Goal: Information Seeking & Learning: Learn about a topic

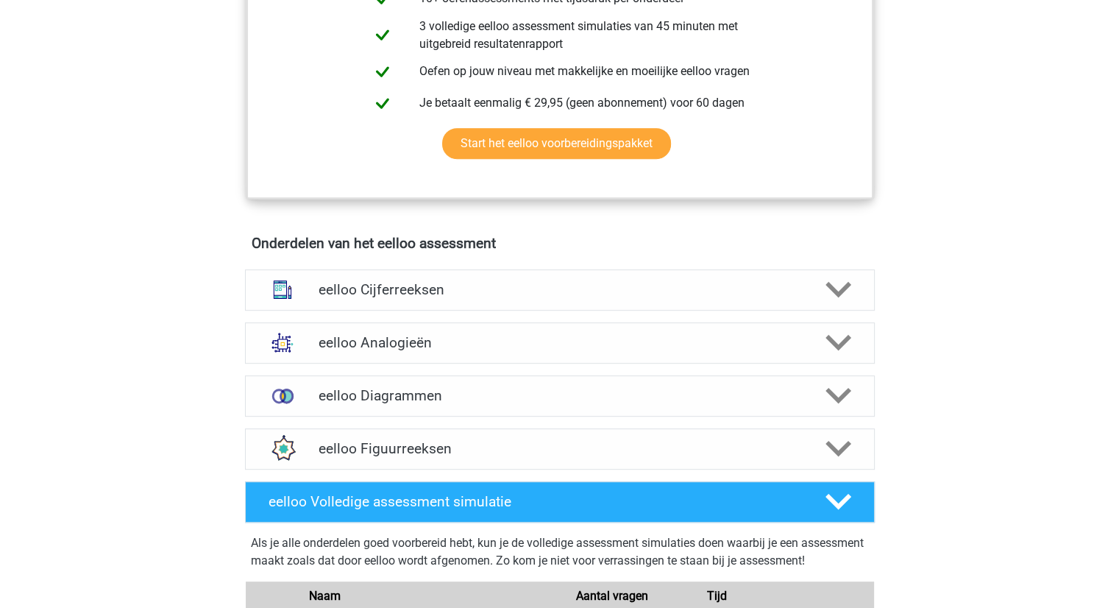
scroll to position [736, 0]
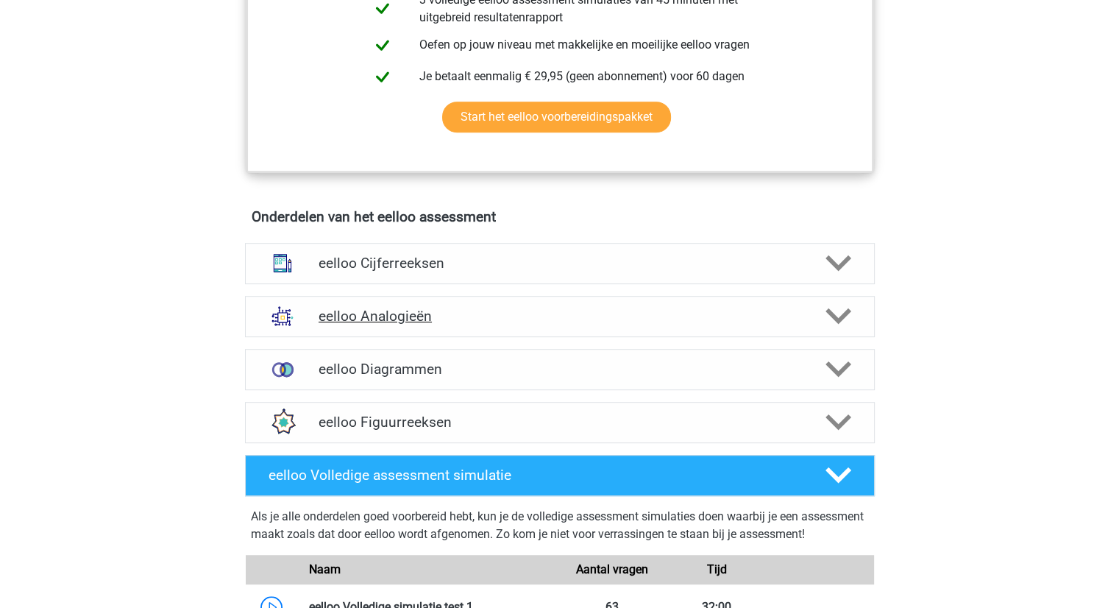
click at [383, 324] on h4 "eelloo Analogieën" at bounding box center [560, 316] width 482 height 17
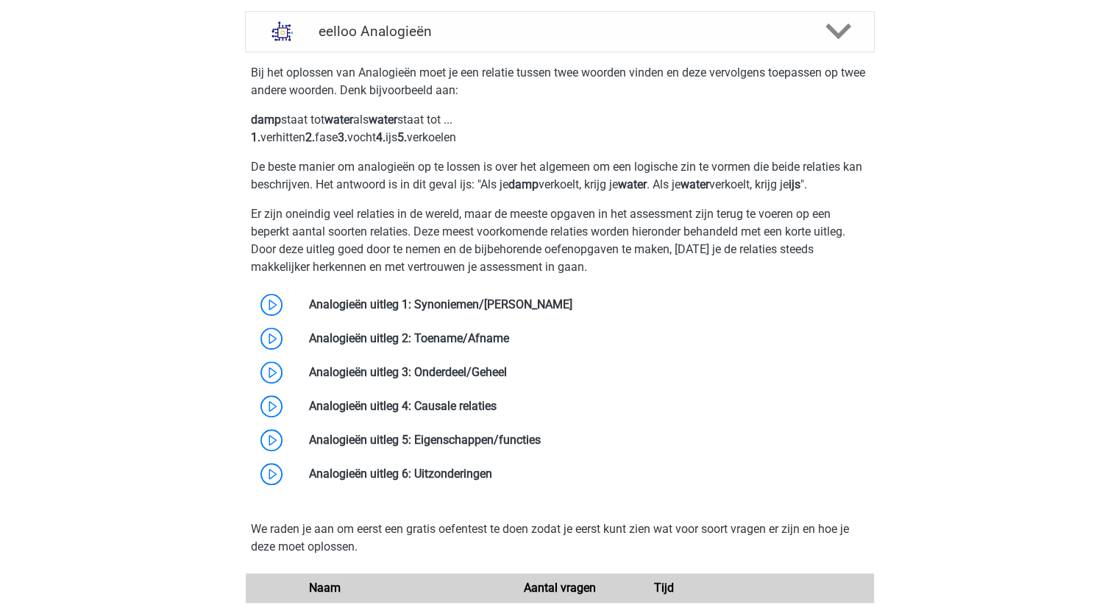
scroll to position [1030, 0]
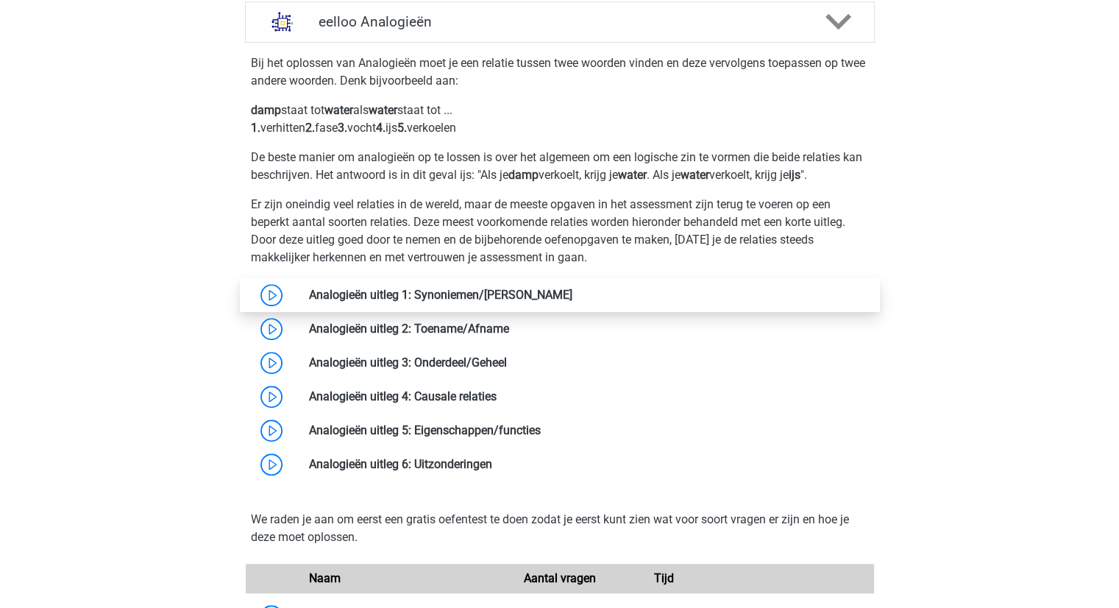
click at [572, 300] on link at bounding box center [572, 295] width 0 height 14
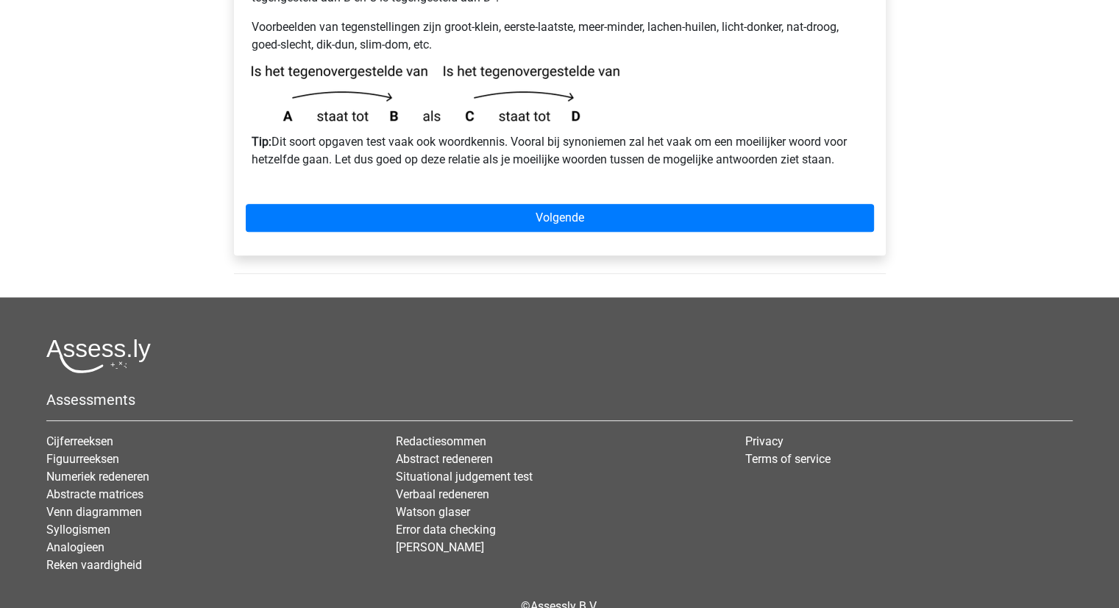
scroll to position [515, 0]
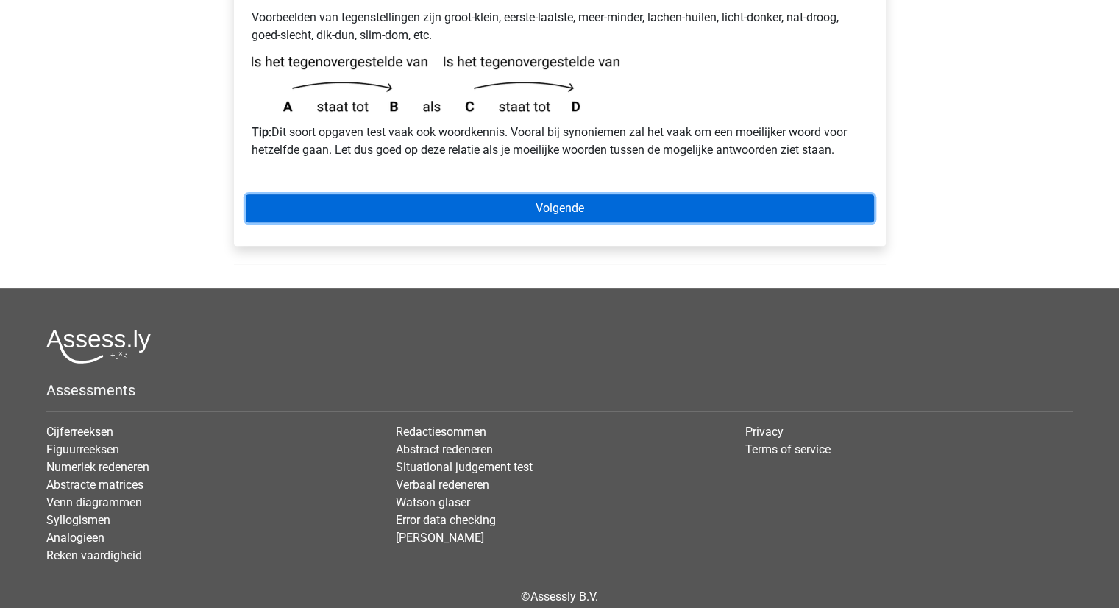
click at [559, 194] on link "Volgende" at bounding box center [560, 208] width 628 height 28
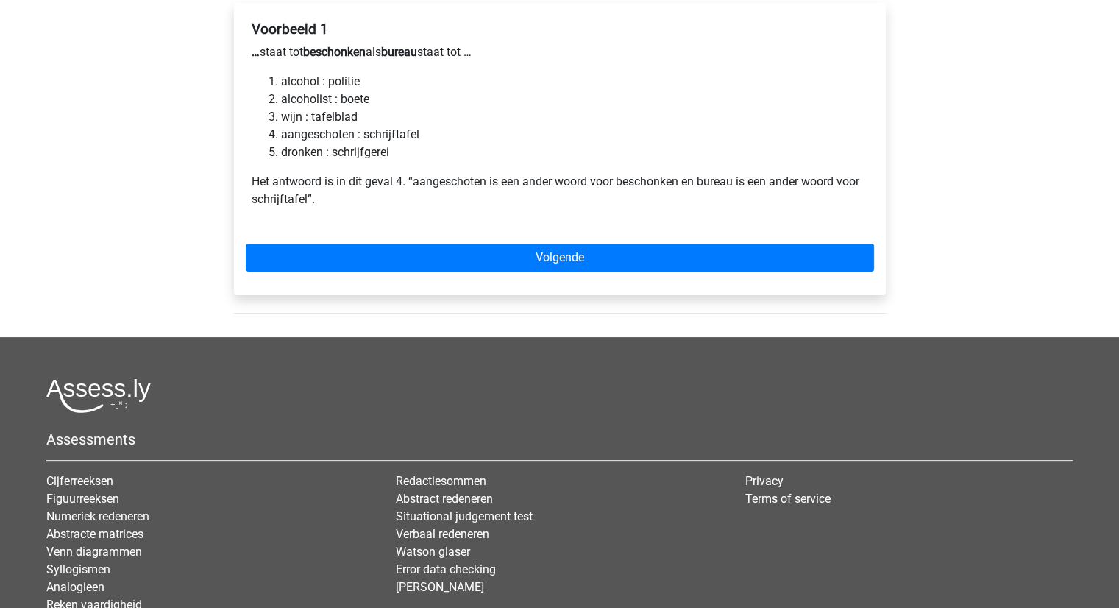
scroll to position [294, 0]
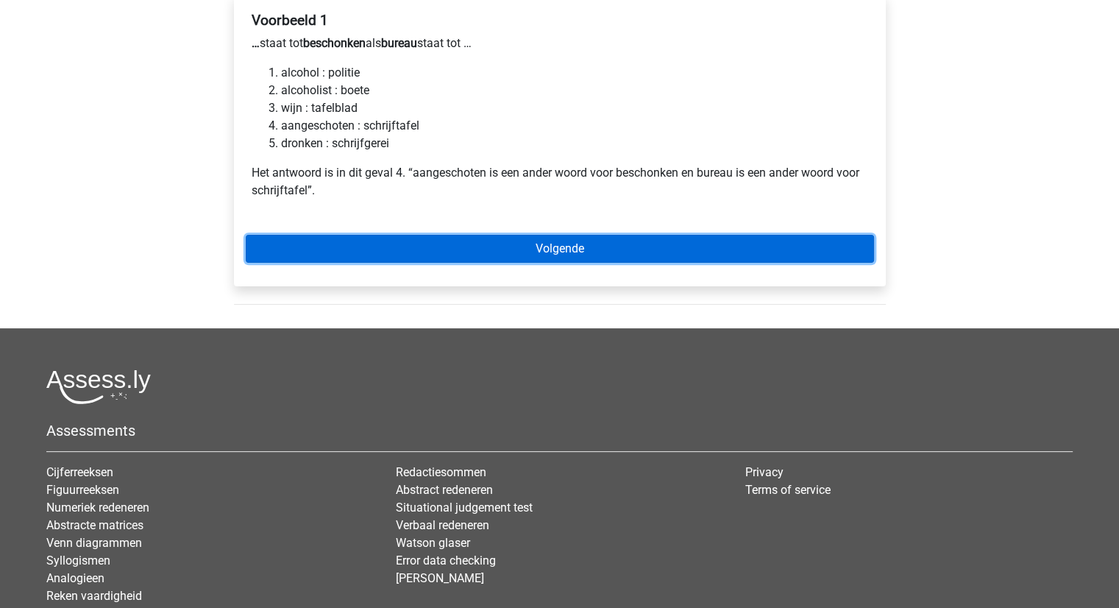
click at [519, 235] on link "Volgende" at bounding box center [560, 249] width 628 height 28
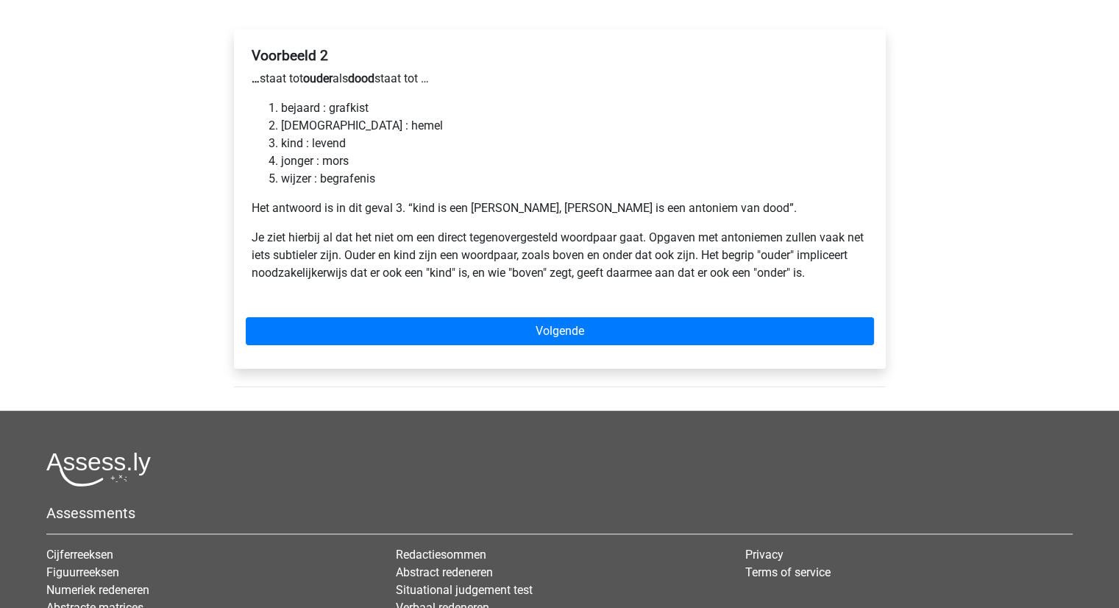
scroll to position [294, 0]
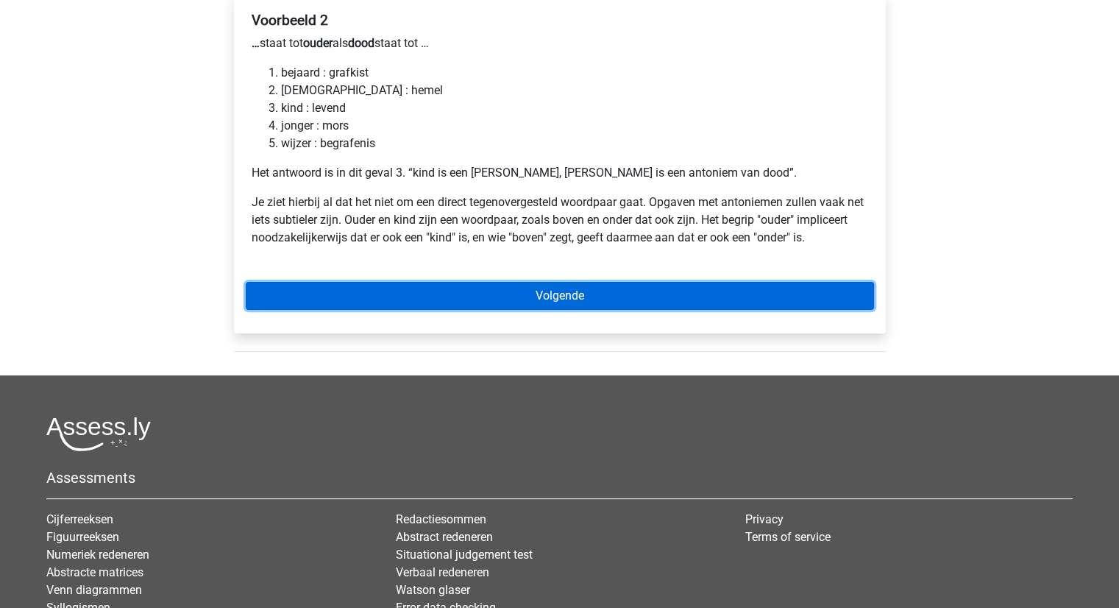
click at [486, 282] on link "Volgende" at bounding box center [560, 296] width 628 height 28
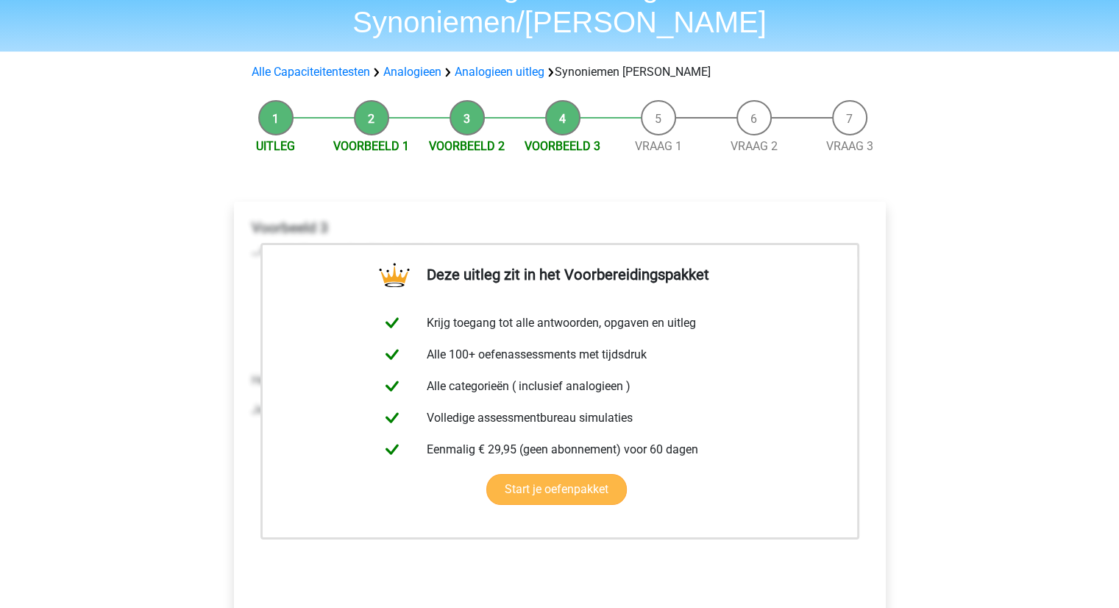
scroll to position [221, 0]
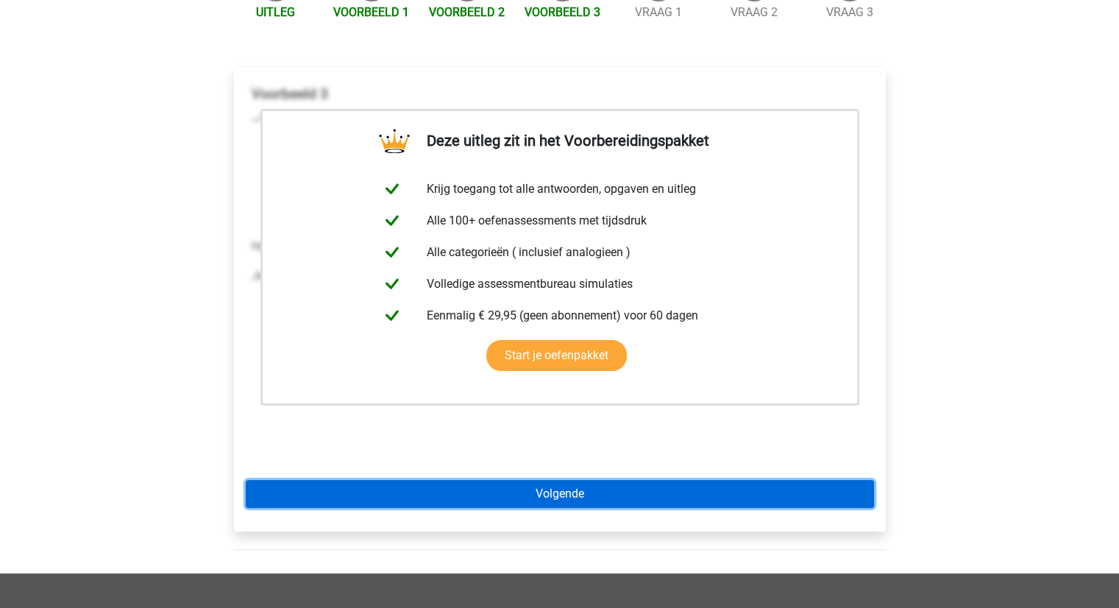
click at [538, 480] on link "Volgende" at bounding box center [560, 494] width 628 height 28
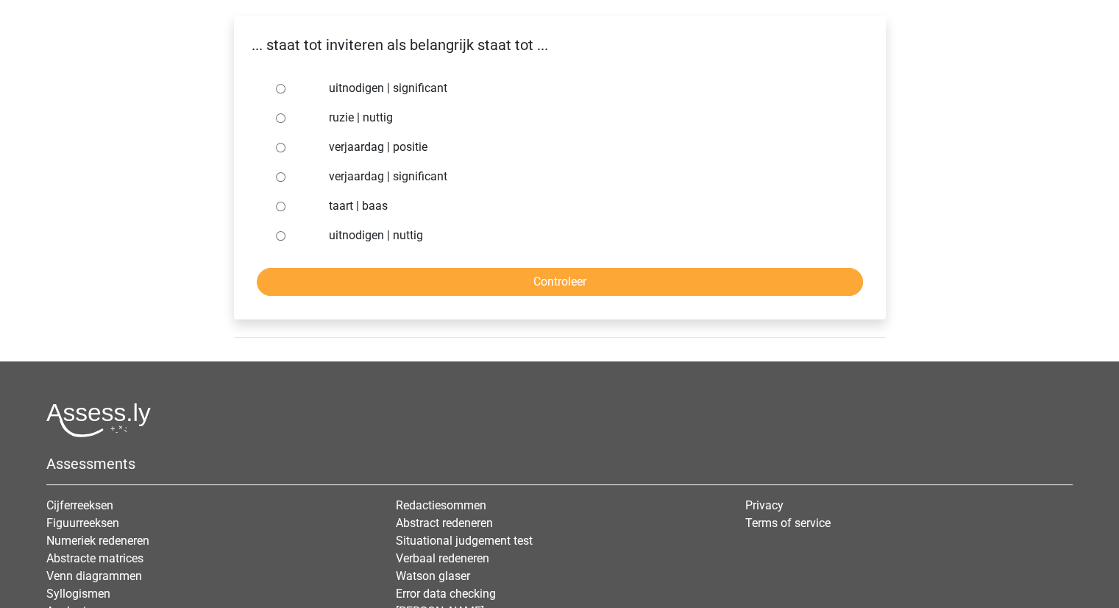
scroll to position [294, 0]
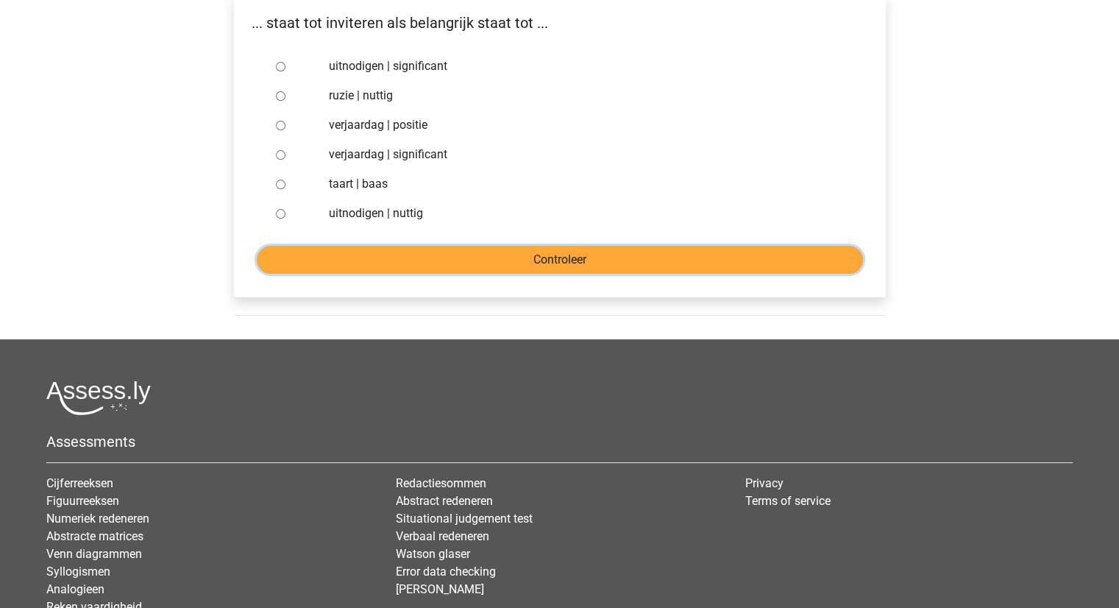
click at [534, 246] on input "Controleer" at bounding box center [560, 260] width 606 height 28
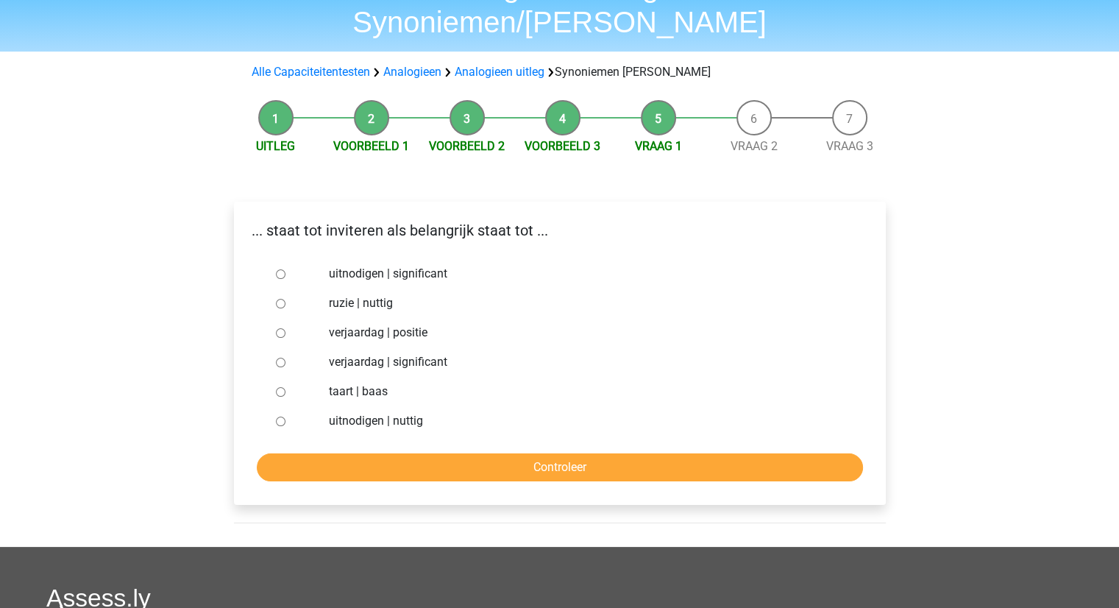
scroll to position [0, 0]
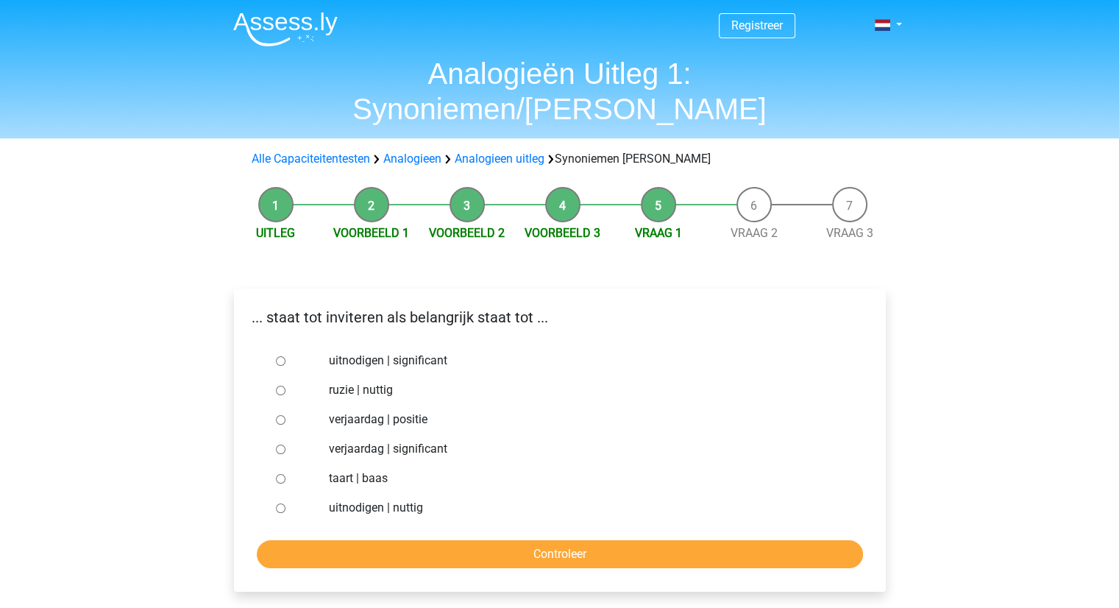
click at [154, 322] on div "Registreer Nederlands English" at bounding box center [559, 511] width 1119 height 1022
click at [277, 356] on input "uitnodigen | significant" at bounding box center [281, 361] width 10 height 10
radio input "true"
click at [539, 540] on input "Controleer" at bounding box center [560, 554] width 606 height 28
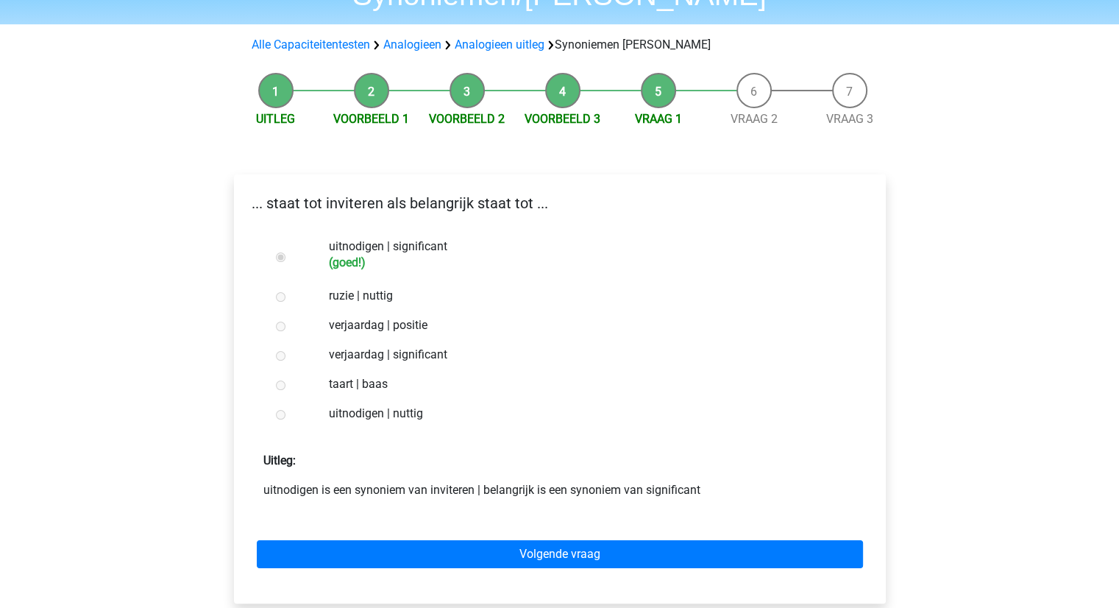
scroll to position [221, 0]
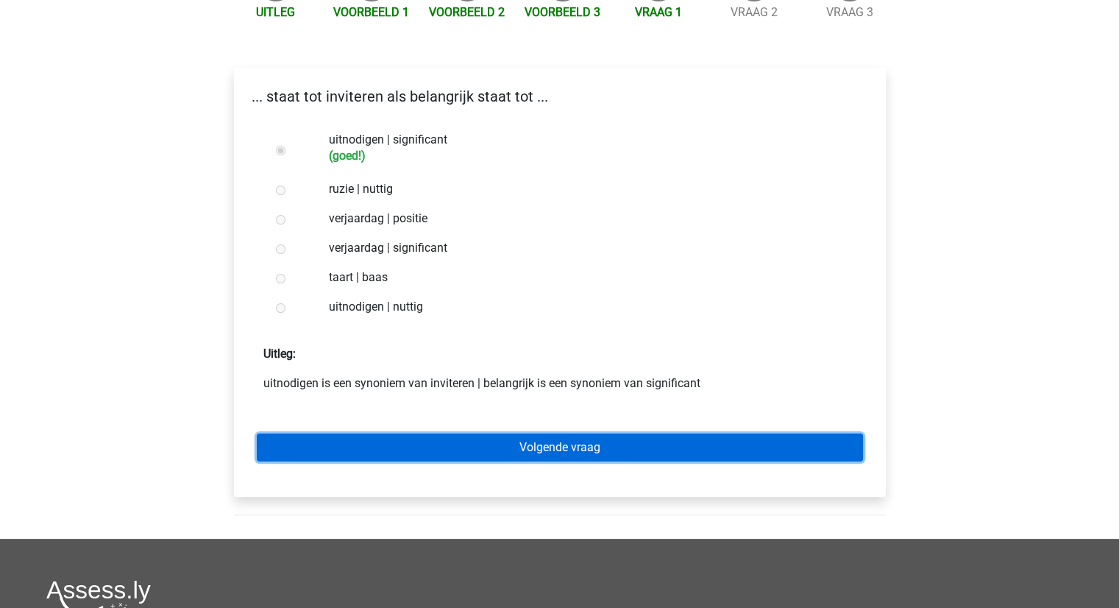
click at [573, 433] on link "Volgende vraag" at bounding box center [560, 447] width 606 height 28
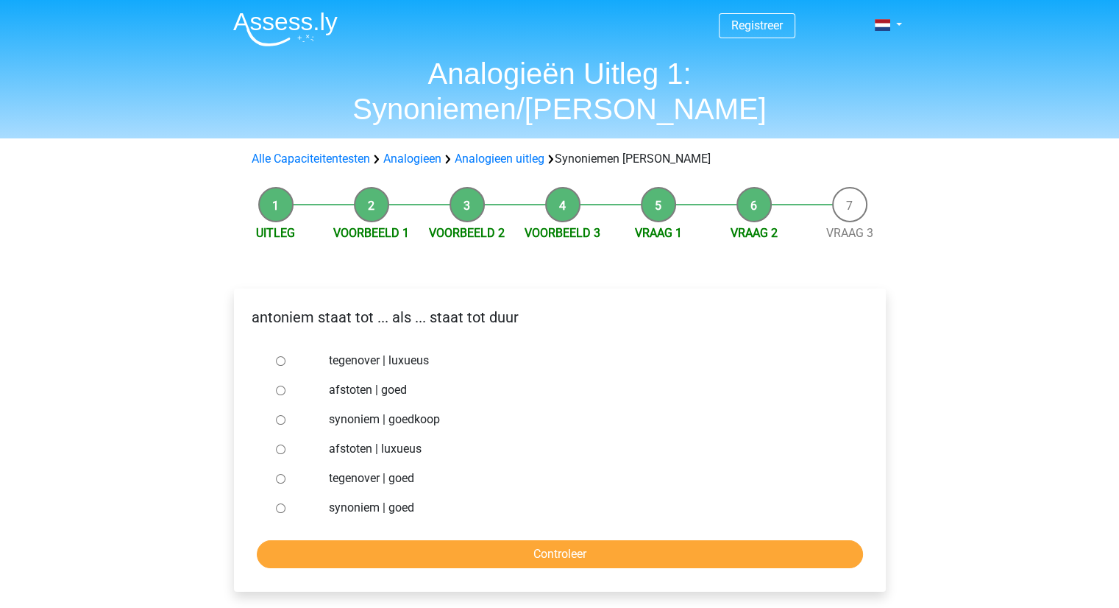
click at [280, 415] on input "synoniem | goedkoop" at bounding box center [281, 420] width 10 height 10
radio input "true"
click at [531, 540] on input "Controleer" at bounding box center [560, 554] width 606 height 28
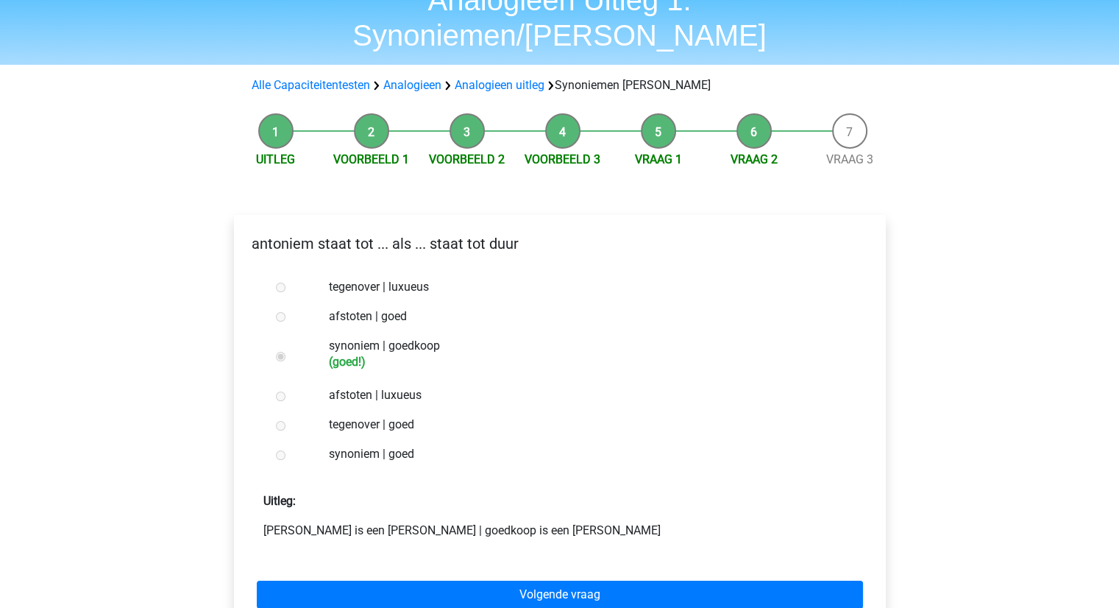
scroll to position [147, 0]
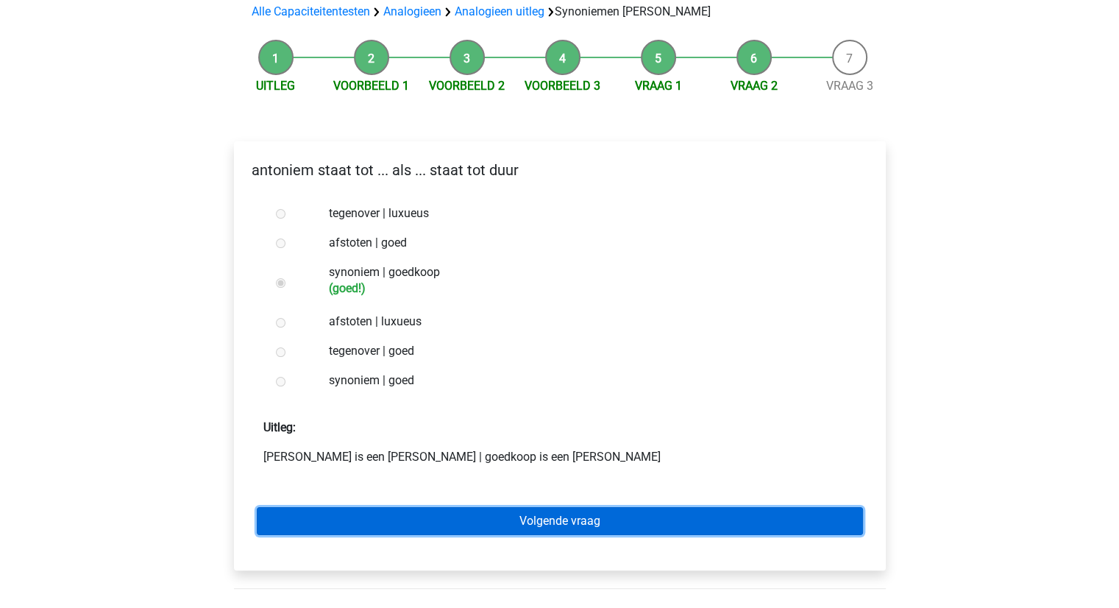
click at [523, 507] on link "Volgende vraag" at bounding box center [560, 521] width 606 height 28
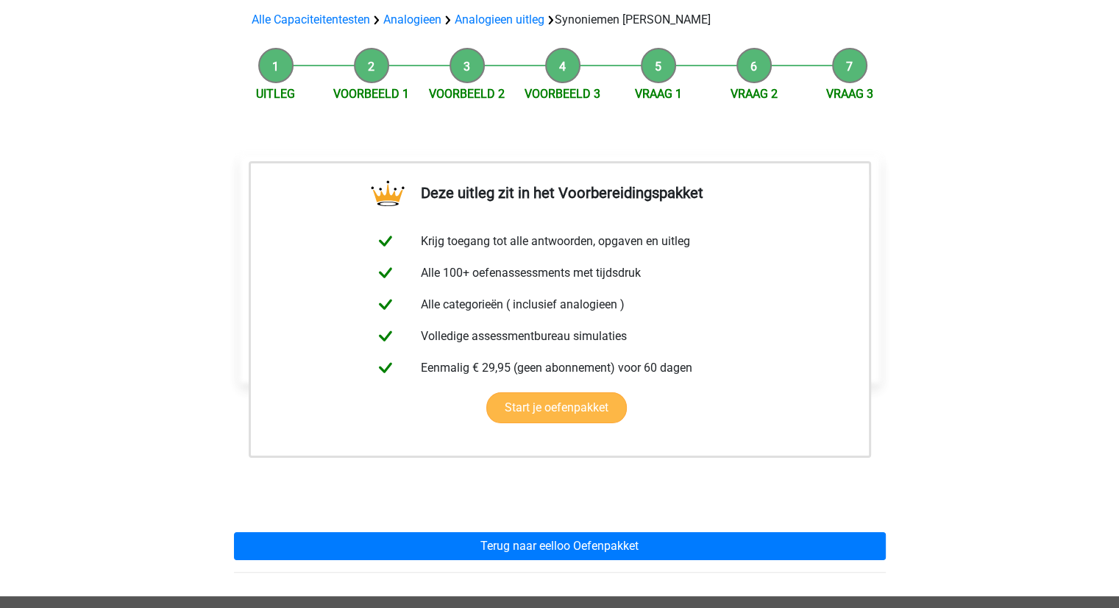
scroll to position [294, 0]
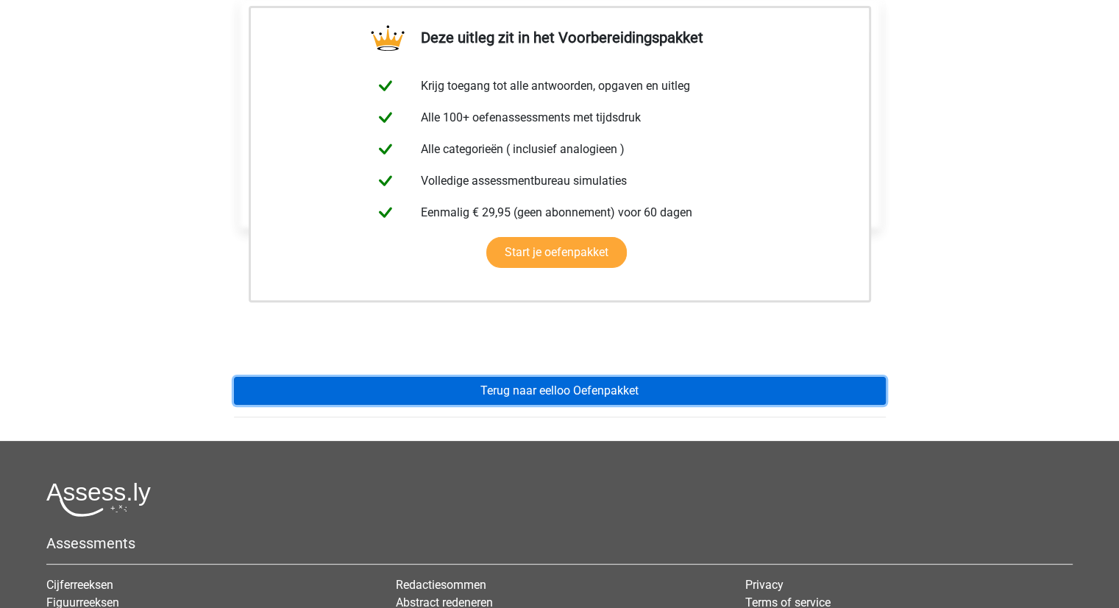
click at [549, 377] on link "Terug naar eelloo Oefenpakket" at bounding box center [560, 391] width 652 height 28
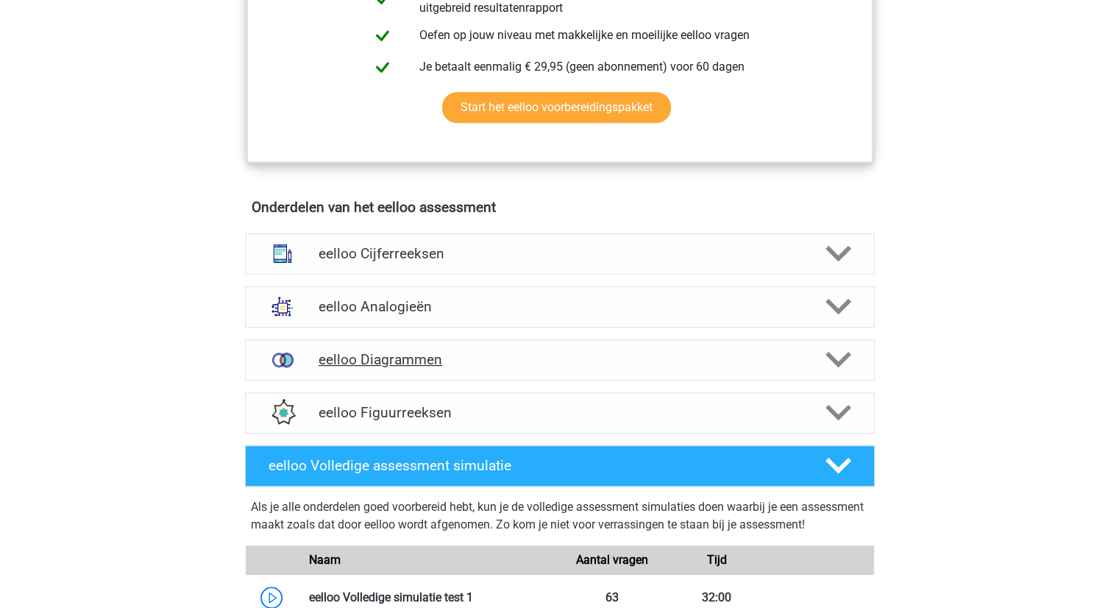
scroll to position [736, 0]
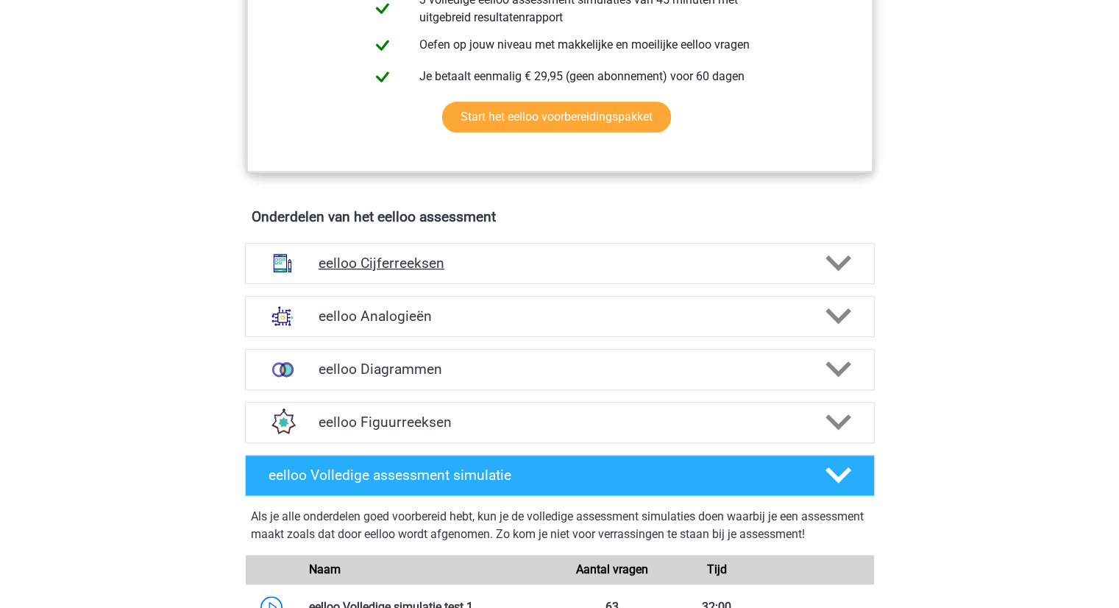
click at [425, 272] on h4 "eelloo Cijferreeksen" at bounding box center [560, 263] width 482 height 17
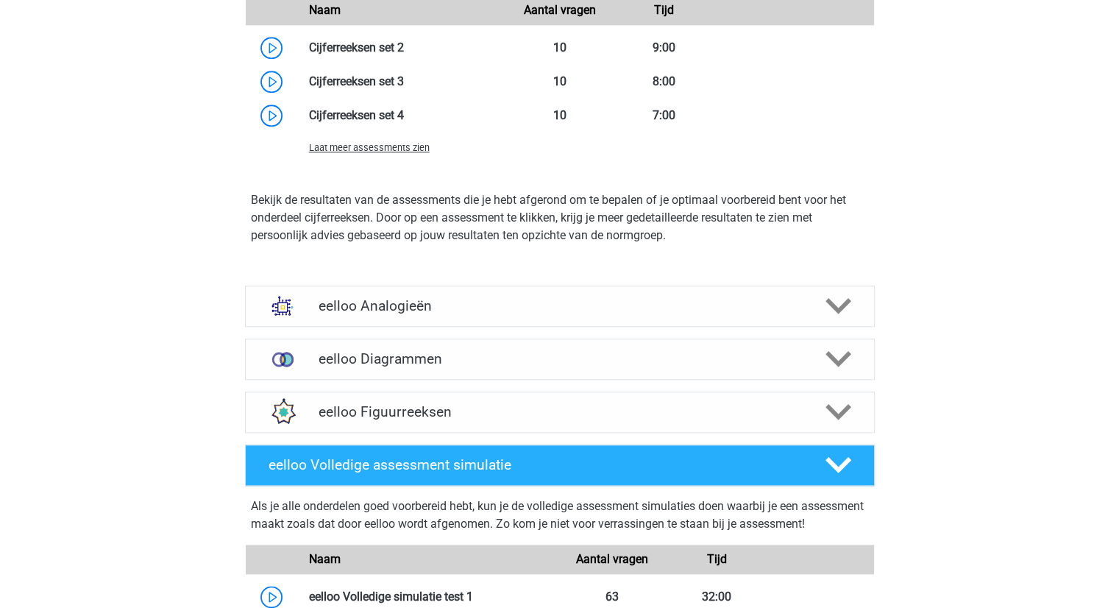
scroll to position [1545, 0]
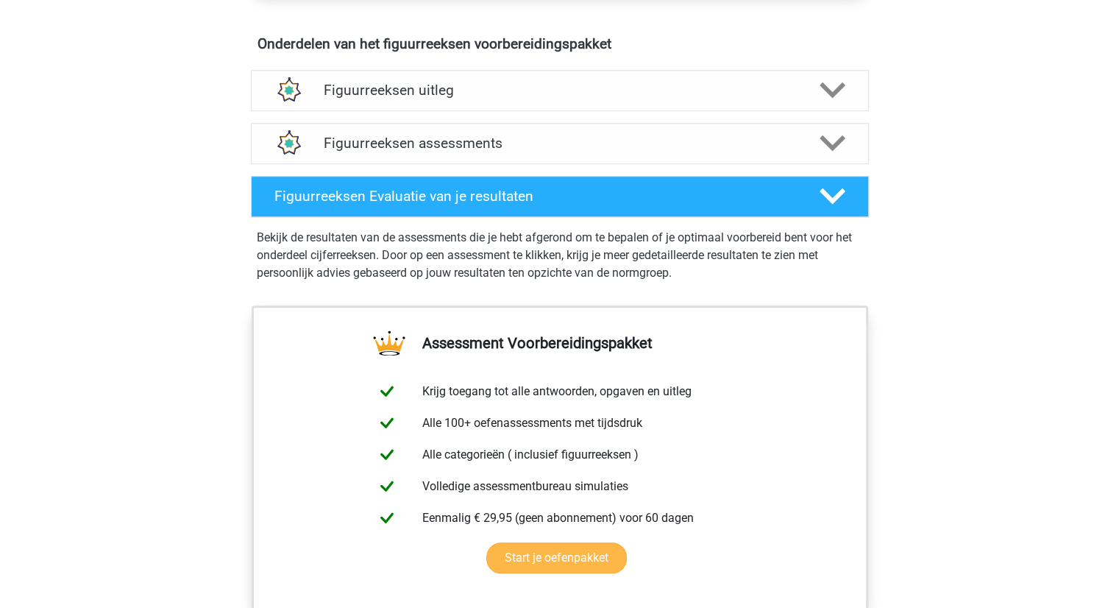
scroll to position [809, 0]
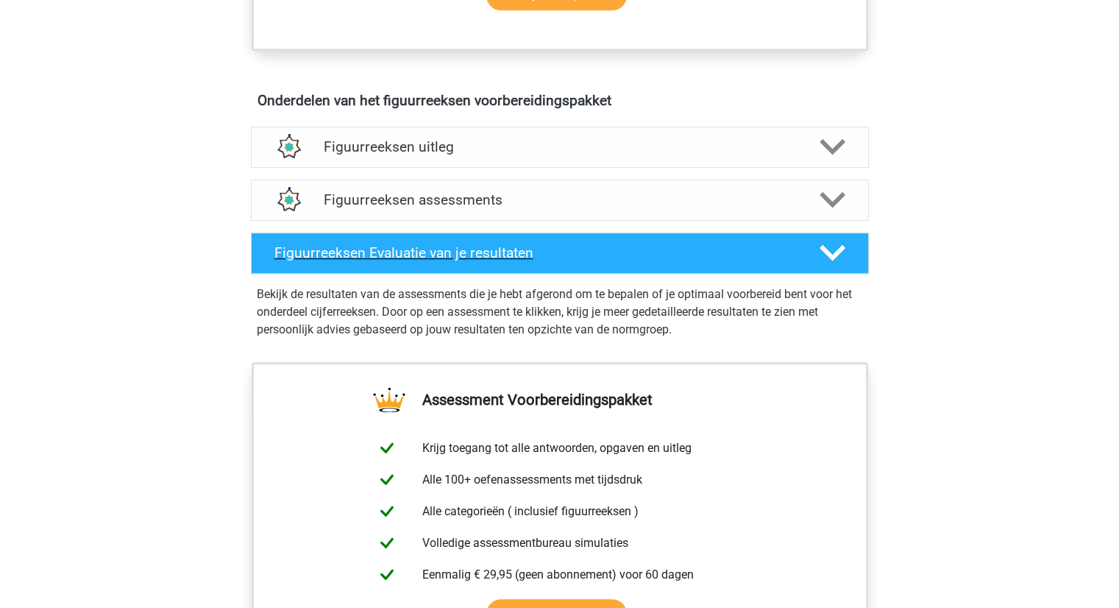
click at [395, 249] on h4 "Figuurreeksen Evaluatie van je resultaten" at bounding box center [535, 252] width 522 height 17
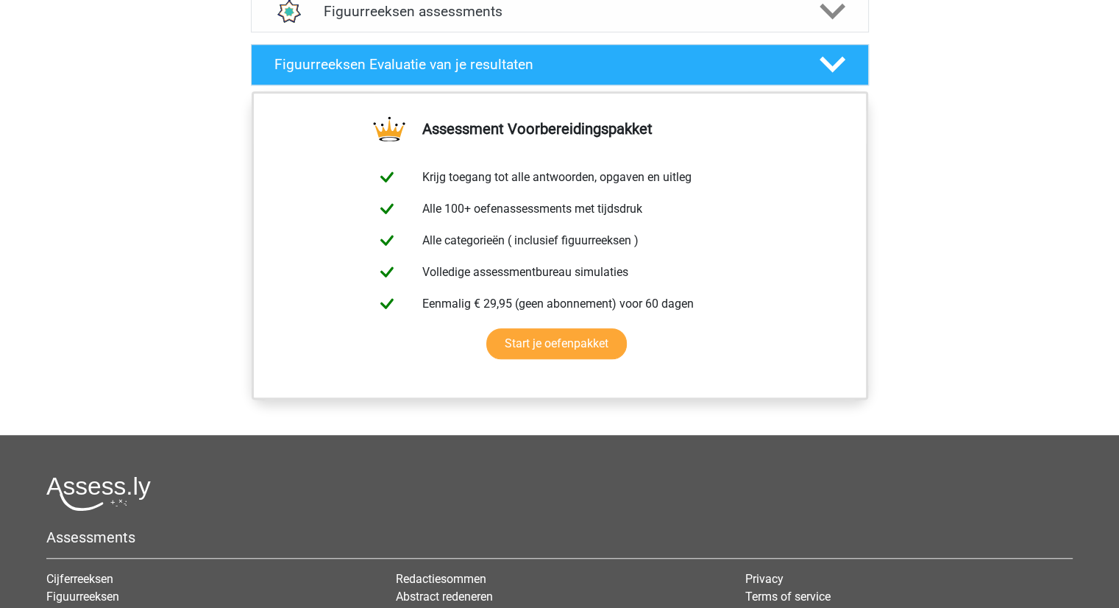
scroll to position [1104, 0]
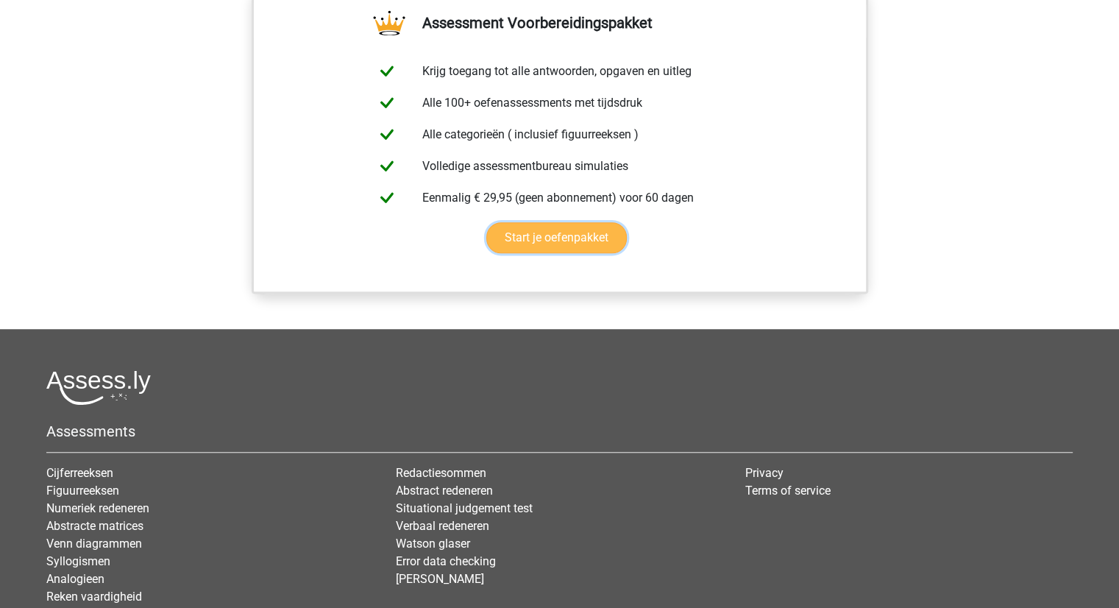
click at [523, 238] on link "Start je oefenpakket" at bounding box center [556, 237] width 141 height 31
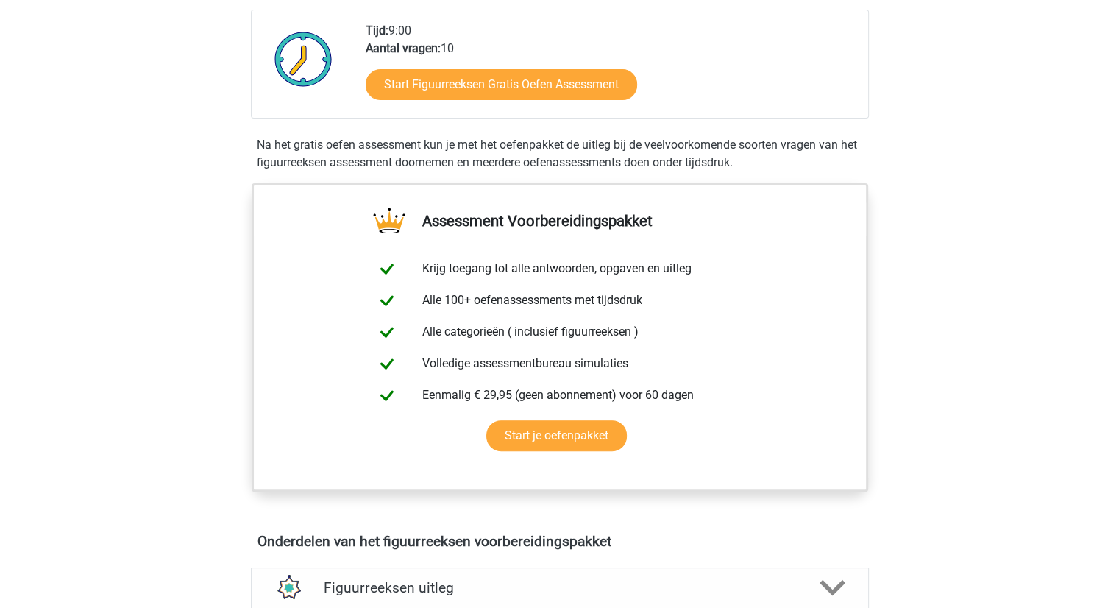
scroll to position [662, 0]
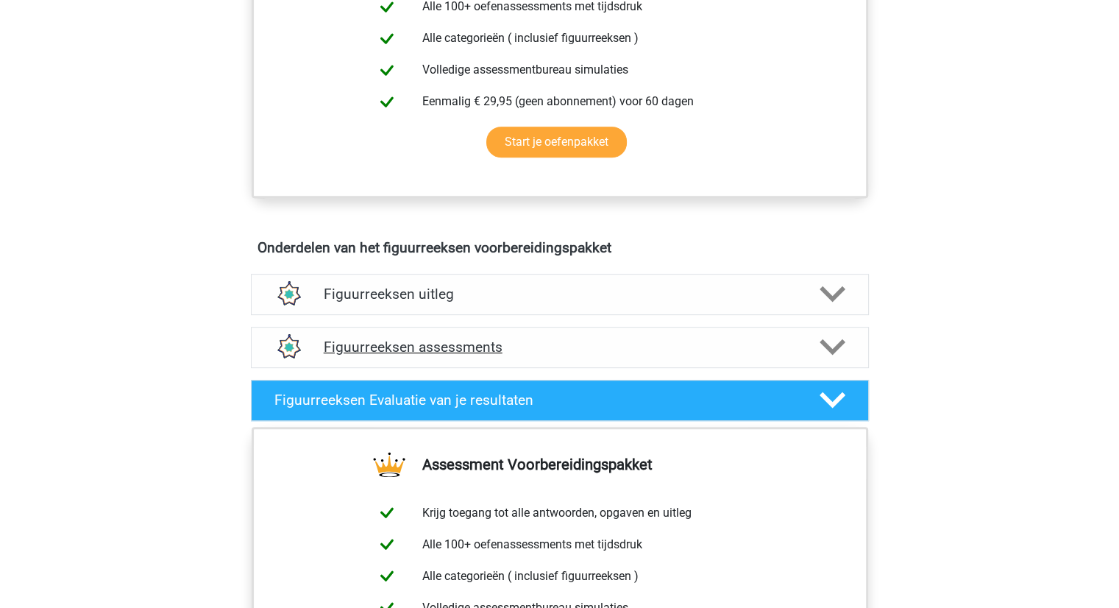
click at [411, 341] on h4 "Figuurreeksen assessments" at bounding box center [560, 346] width 472 height 17
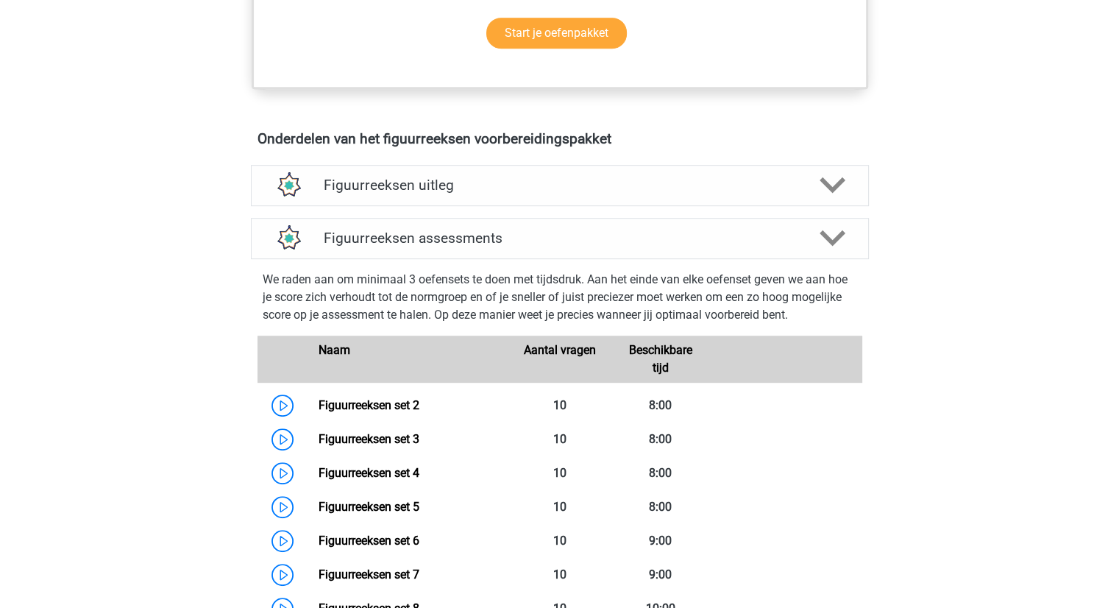
scroll to position [1104, 0]
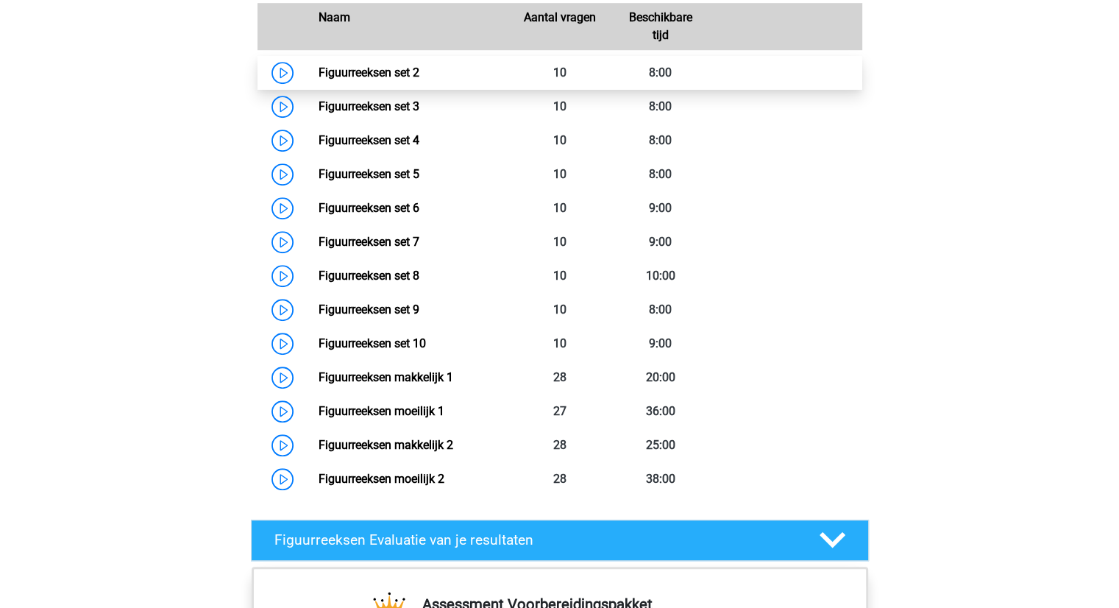
click at [383, 68] on link "Figuurreeksen set 2" at bounding box center [369, 72] width 101 height 14
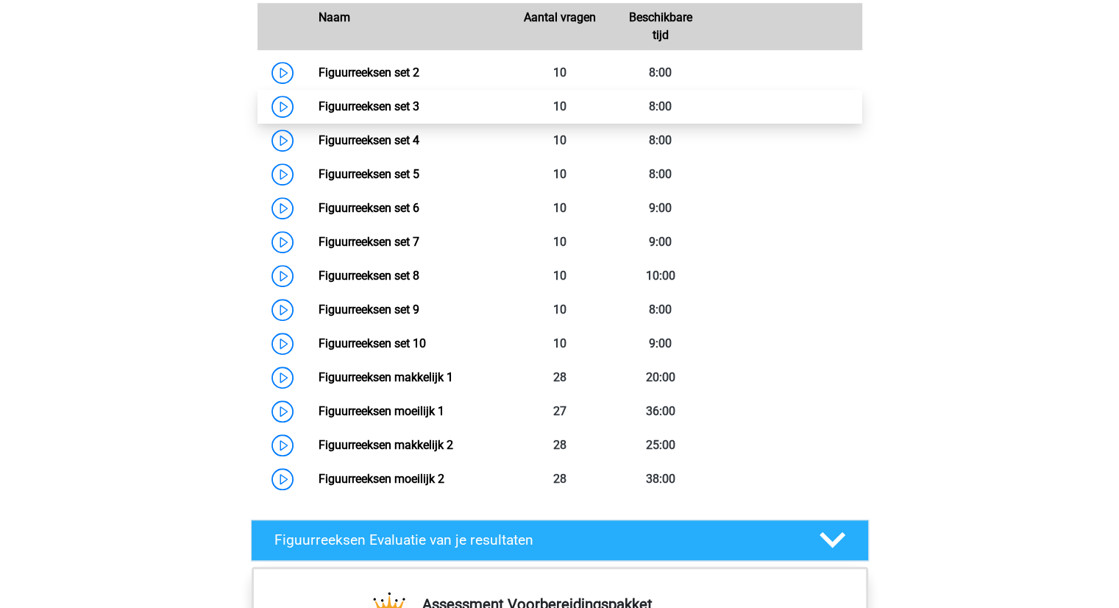
click at [356, 107] on link "Figuurreeksen set 3" at bounding box center [369, 106] width 101 height 14
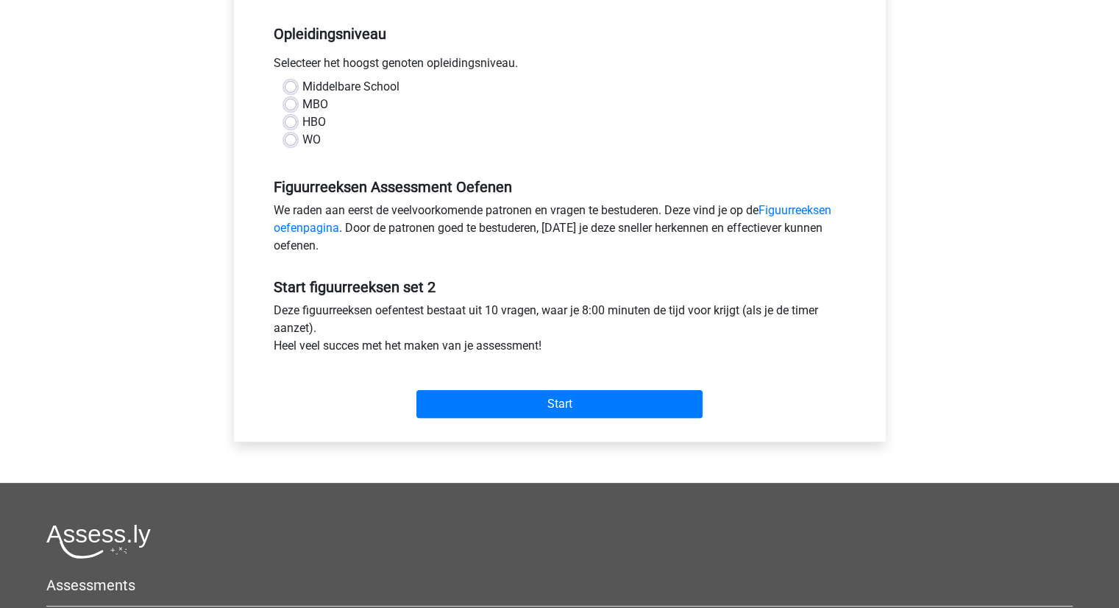
scroll to position [294, 0]
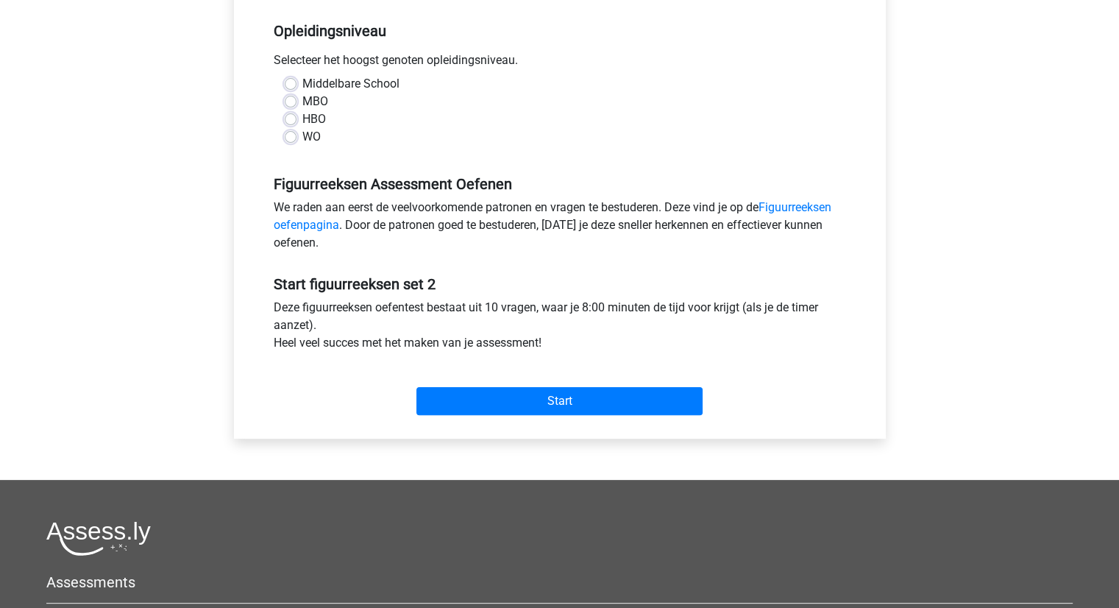
click at [302, 105] on label "MBO" at bounding box center [315, 102] width 26 height 18
click at [289, 105] on input "MBO" at bounding box center [291, 100] width 12 height 15
radio input "true"
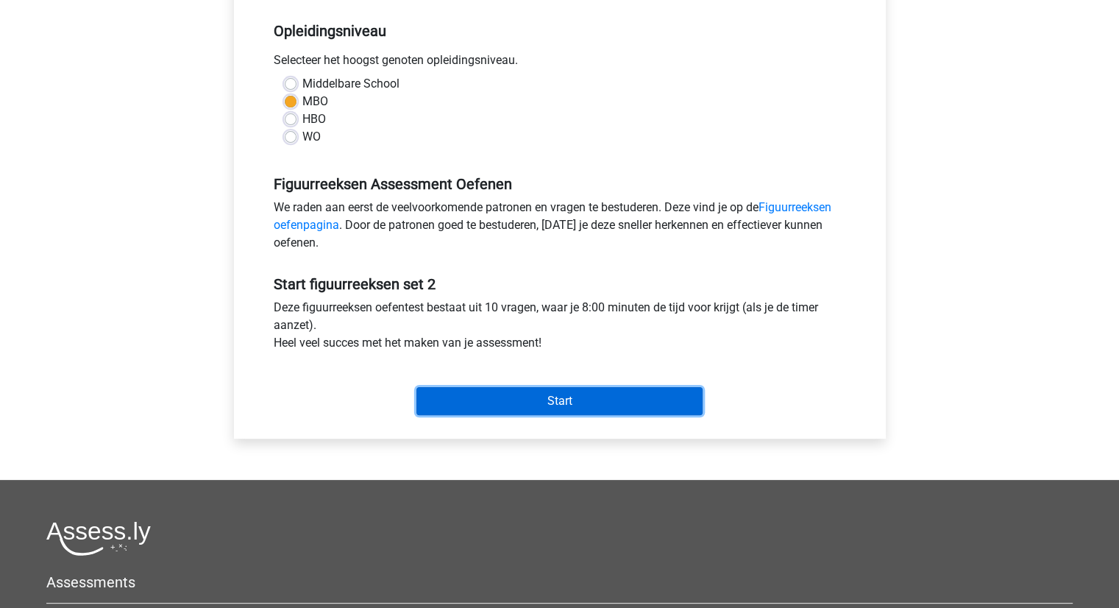
click at [523, 400] on input "Start" at bounding box center [559, 401] width 286 height 28
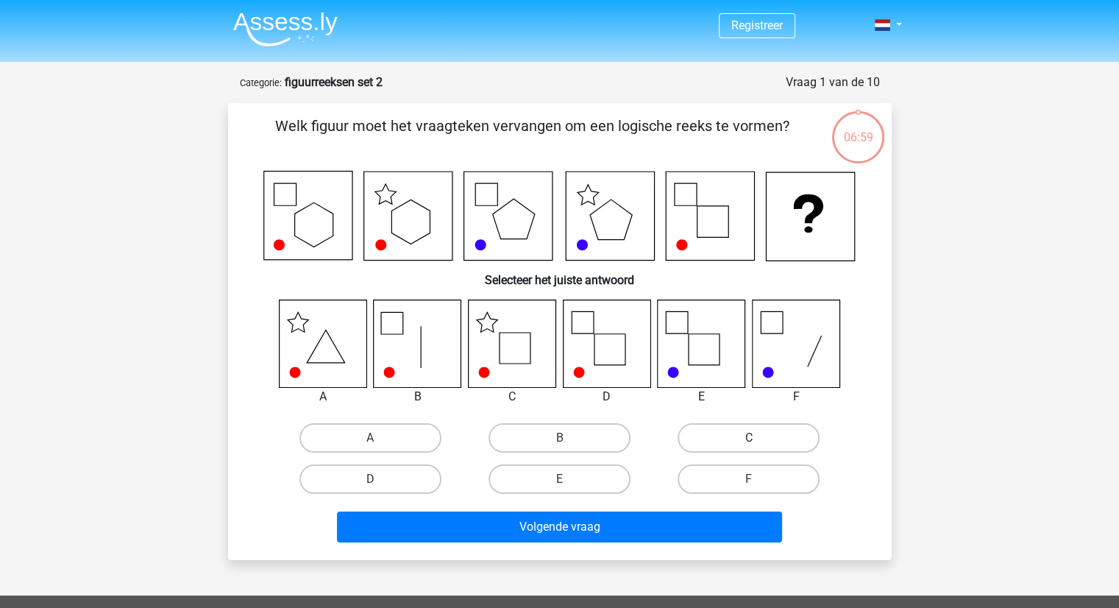
click at [737, 436] on label "C" at bounding box center [749, 437] width 142 height 29
click at [749, 438] on input "C" at bounding box center [754, 443] width 10 height 10
radio input "true"
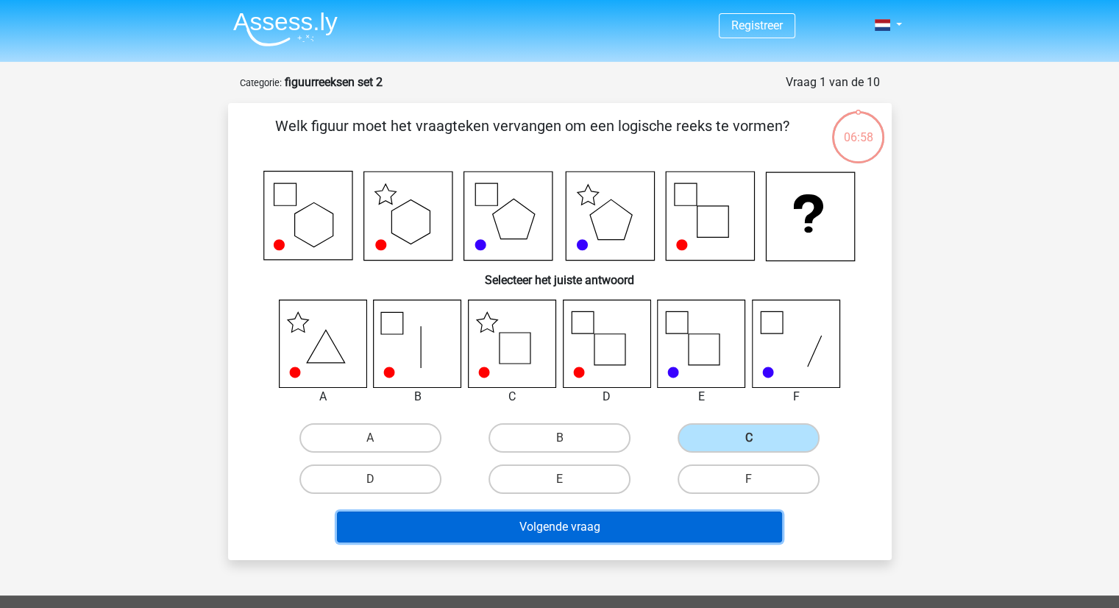
drag, startPoint x: 628, startPoint y: 523, endPoint x: 615, endPoint y: 519, distance: 13.3
click at [627, 523] on button "Volgende vraag" at bounding box center [559, 526] width 445 height 31
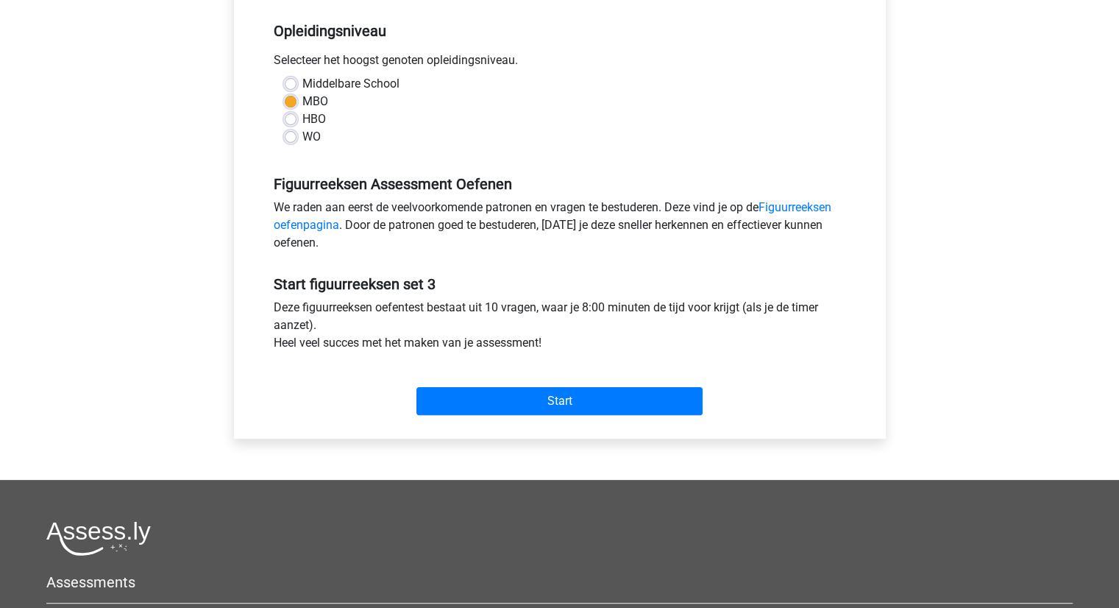
scroll to position [368, 0]
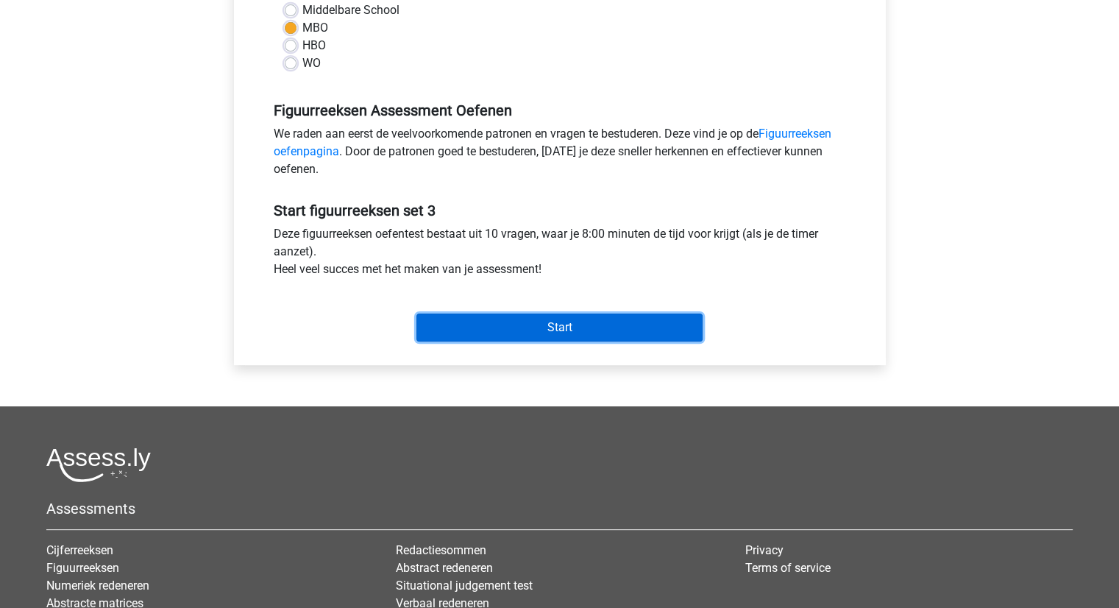
click at [565, 334] on input "Start" at bounding box center [559, 327] width 286 height 28
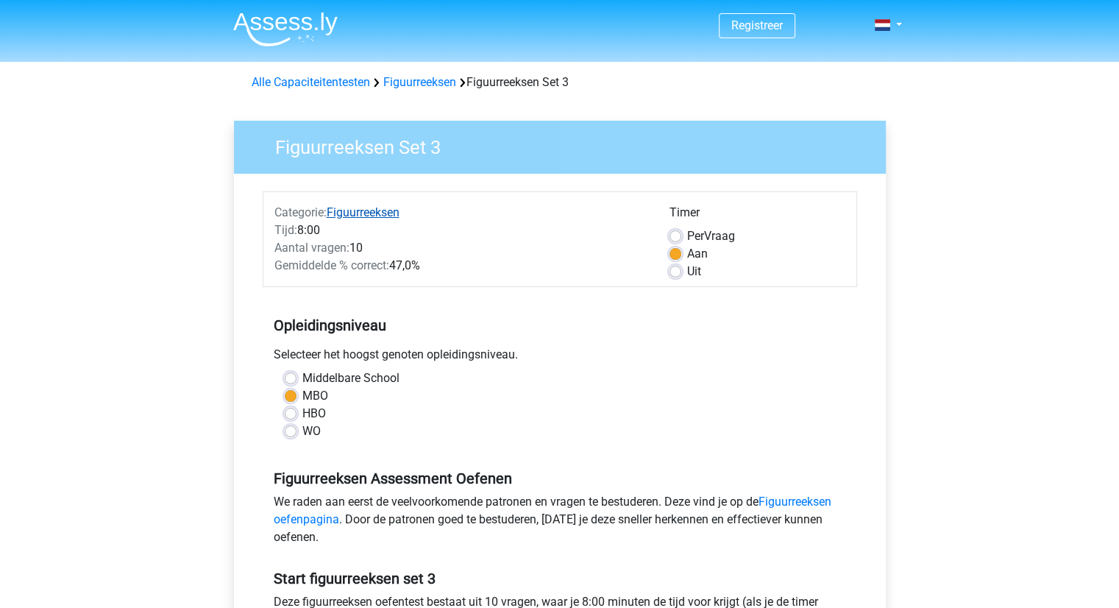
click at [353, 213] on link "Figuurreeksen" at bounding box center [363, 212] width 73 height 14
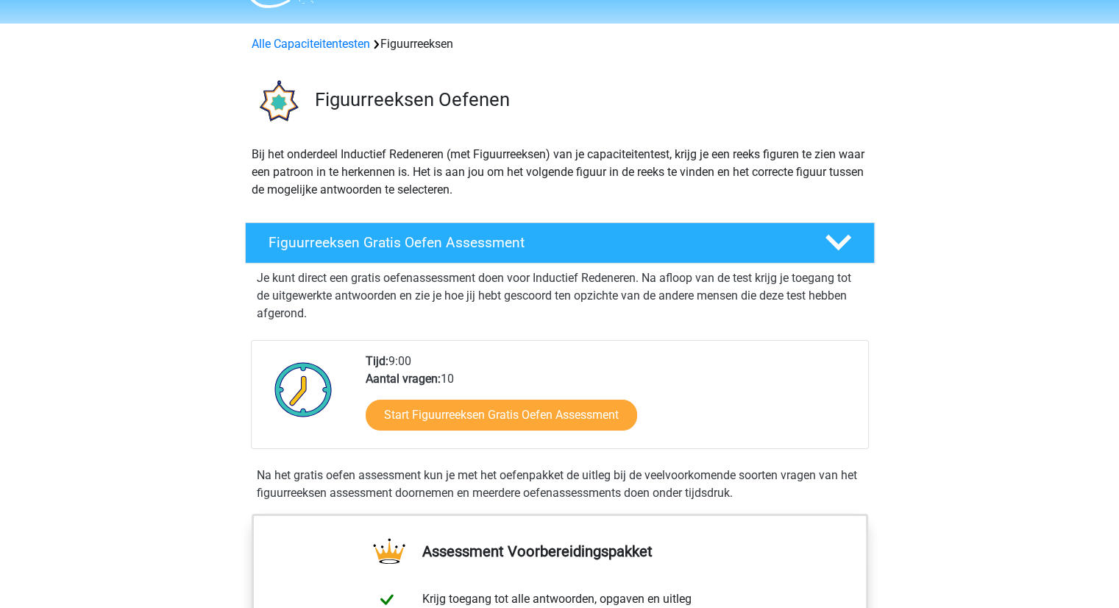
scroll to position [74, 0]
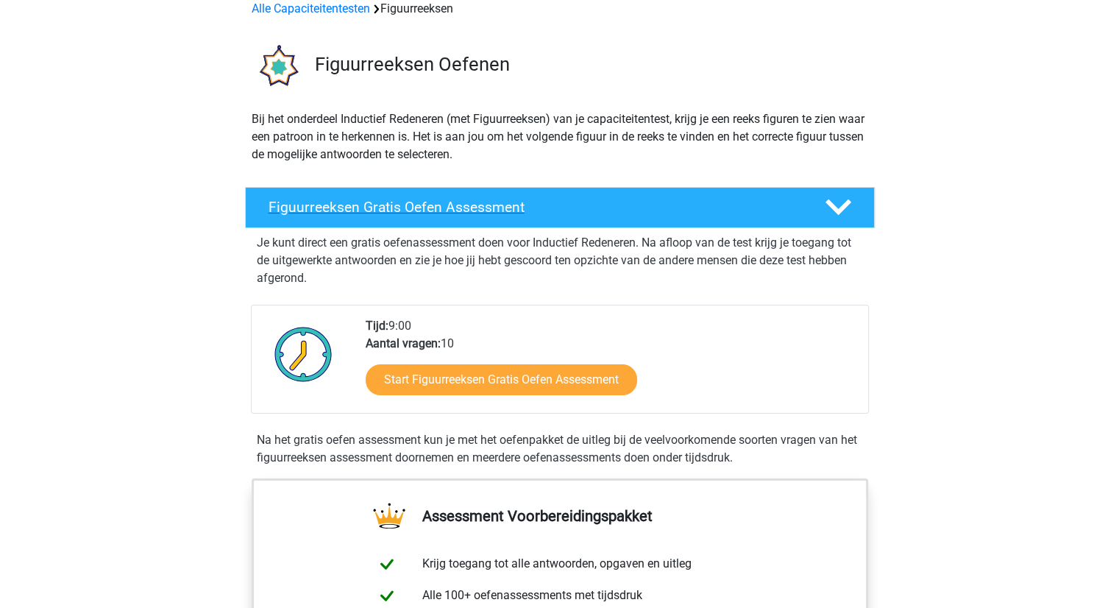
click at [358, 207] on h4 "Figuurreeksen Gratis Oefen Assessment" at bounding box center [535, 207] width 533 height 17
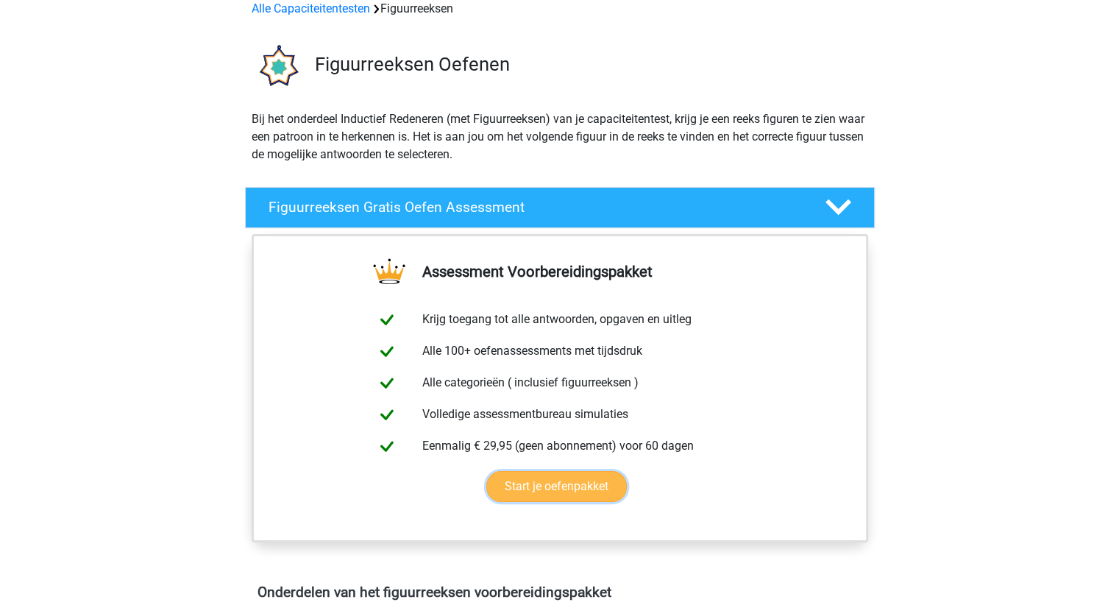
click at [524, 492] on link "Start je oefenpakket" at bounding box center [556, 486] width 141 height 31
